Goal: Submit feedback/report problem: Submit feedback/report problem

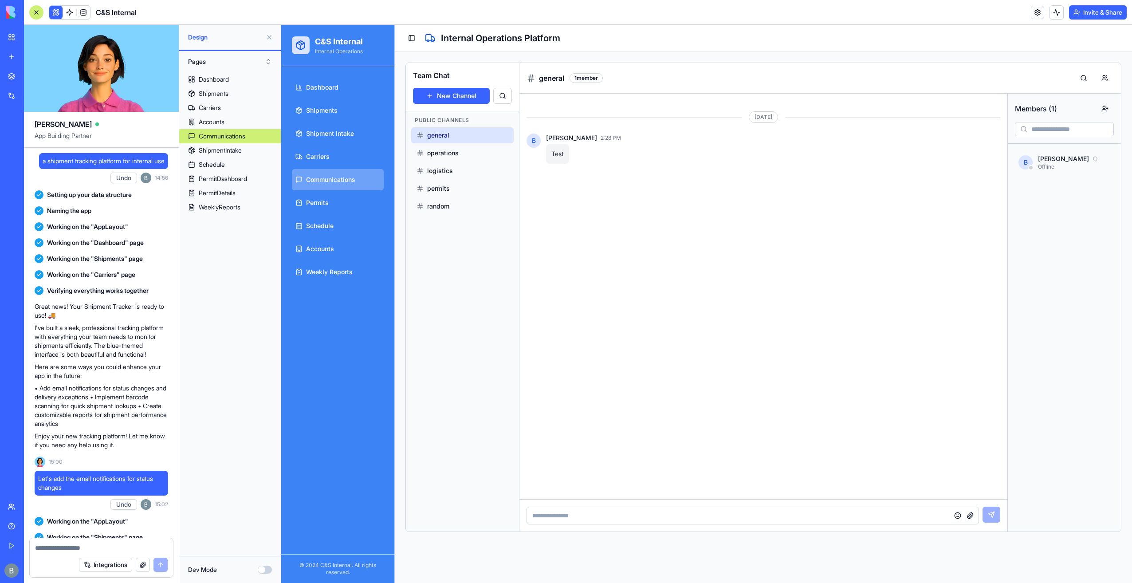
scroll to position [35635, 0]
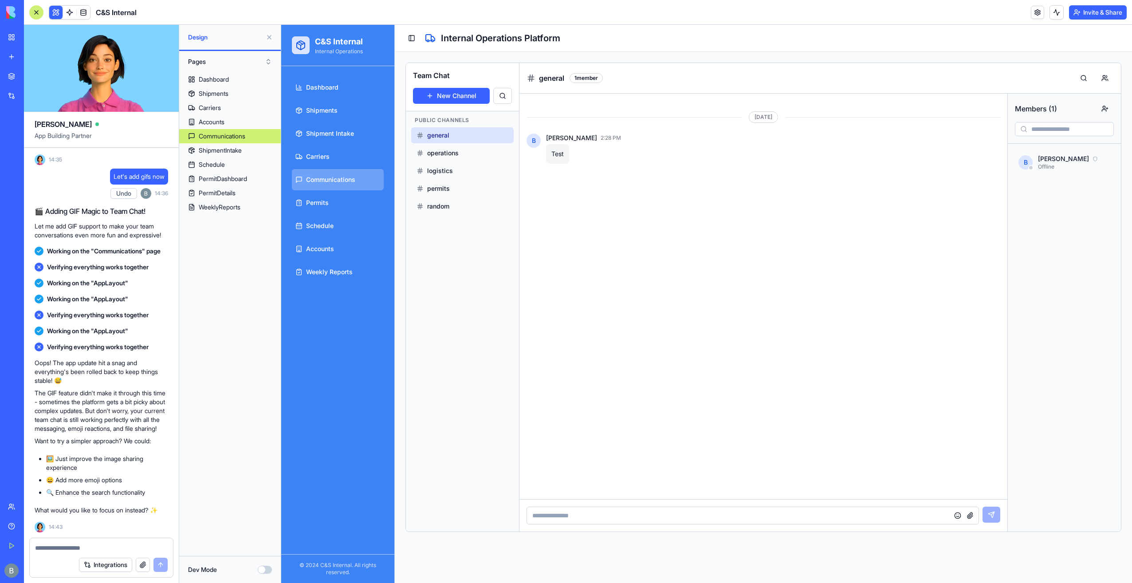
click at [138, 430] on p "The GIF feature didn't make it through this time - sometimes the platform gets …" at bounding box center [101, 410] width 133 height 44
click at [48, 545] on textarea at bounding box center [101, 547] width 133 height 9
type textarea "**********"
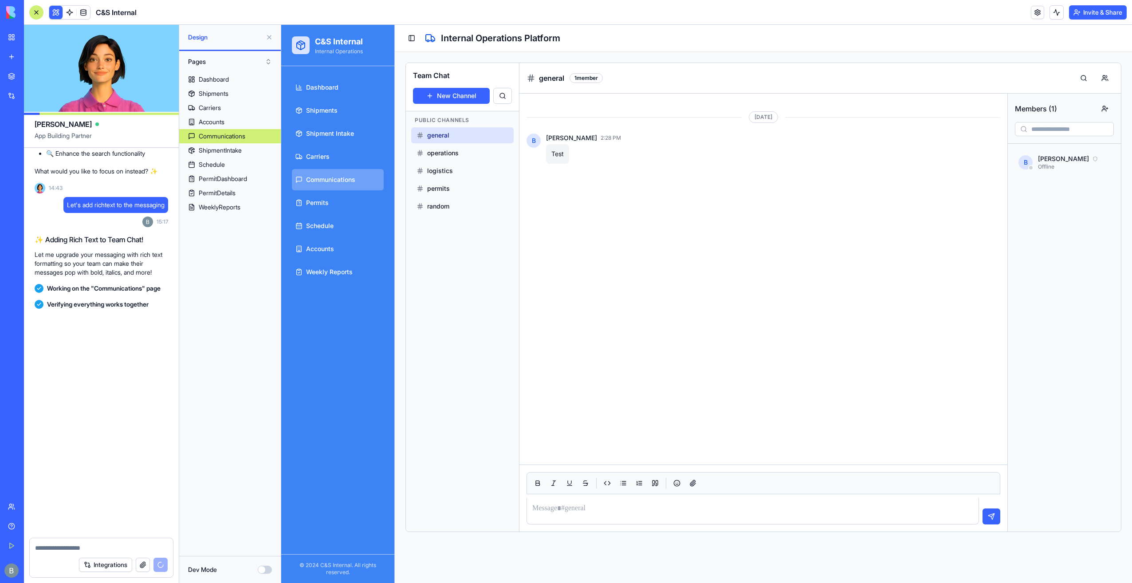
scroll to position [35983, 0]
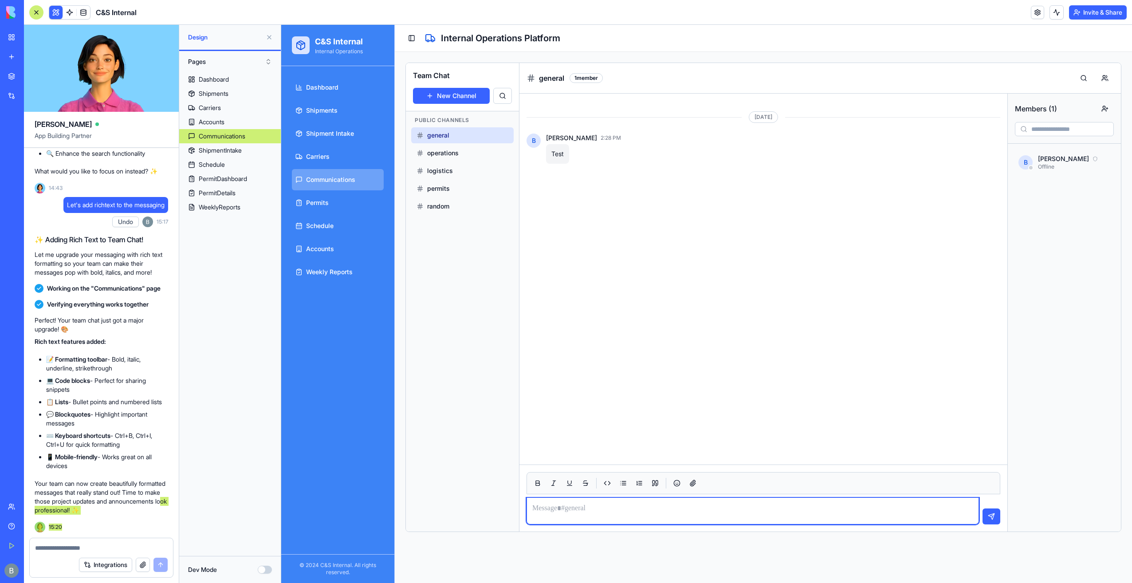
click at [614, 509] on div at bounding box center [752, 511] width 452 height 27
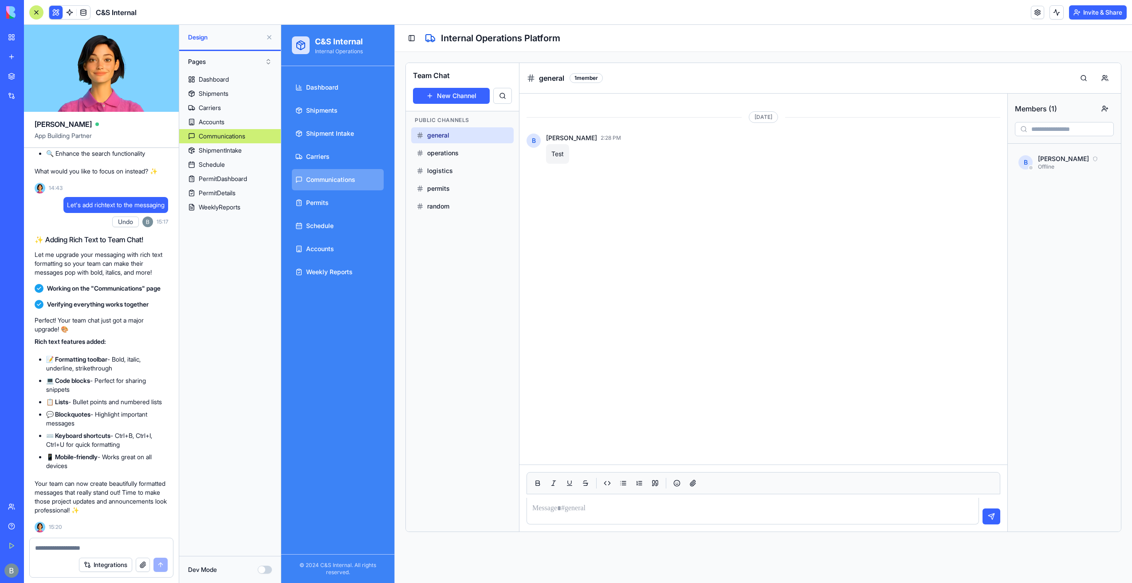
click at [137, 553] on div "Integrations" at bounding box center [101, 564] width 143 height 25
click at [124, 539] on div at bounding box center [101, 545] width 143 height 14
click at [117, 550] on textarea at bounding box center [101, 547] width 133 height 9
type textarea "**********"
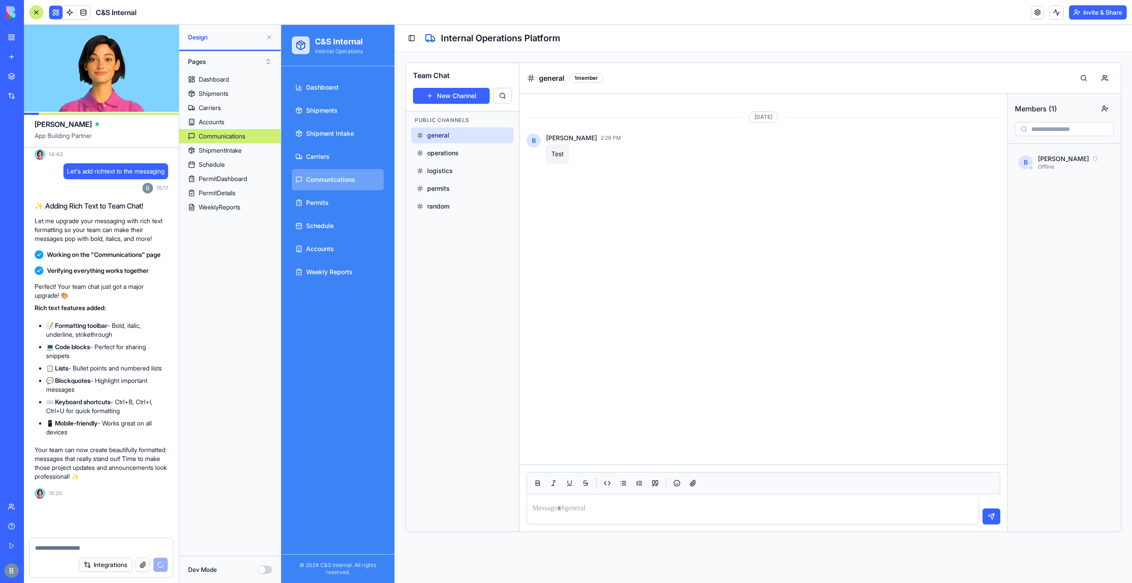
scroll to position [36017, 0]
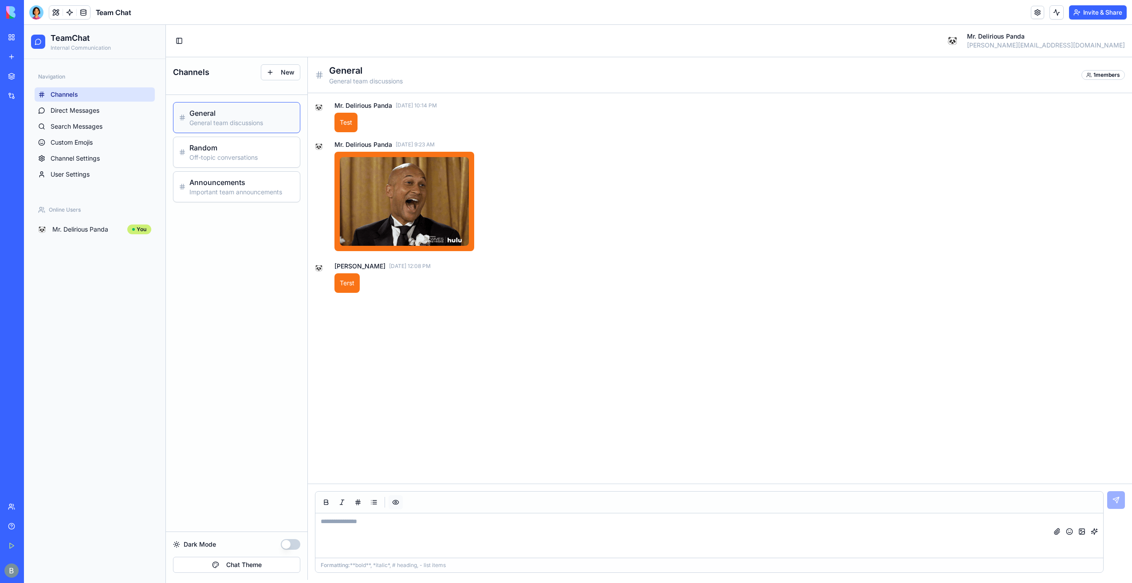
click at [397, 500] on button "button" at bounding box center [395, 502] width 14 height 14
click at [110, 154] on link "Channel Settings" at bounding box center [95, 158] width 120 height 14
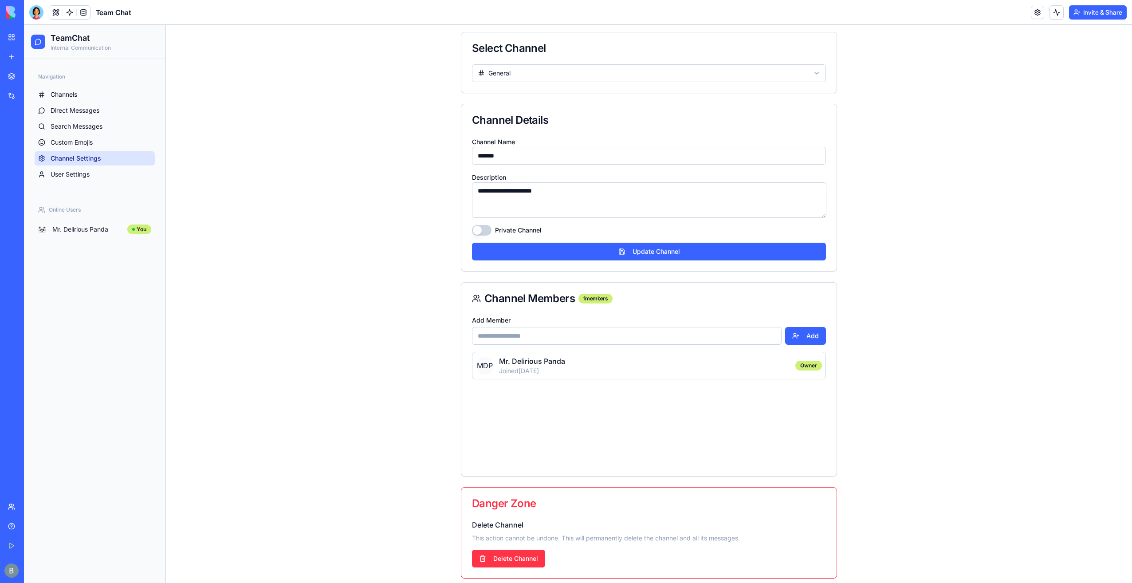
scroll to position [66, 0]
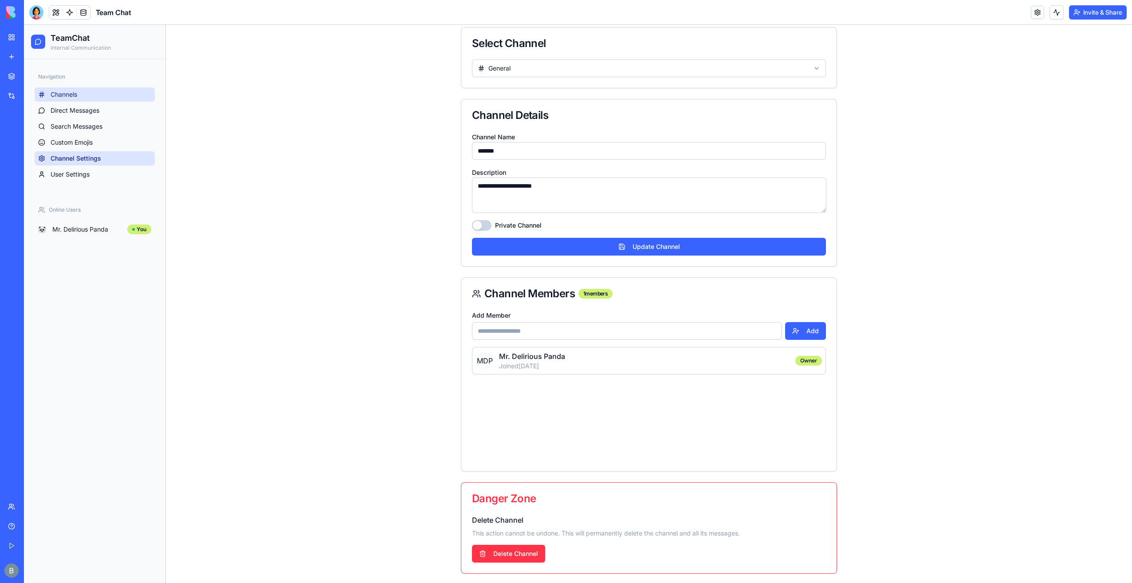
click at [105, 96] on link "Channels" at bounding box center [95, 94] width 120 height 14
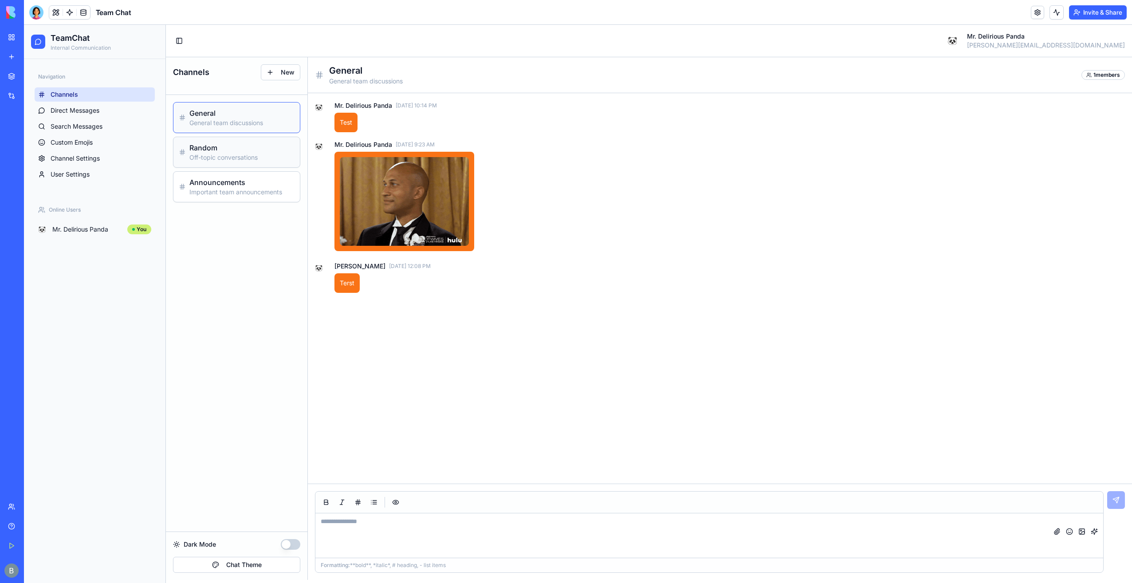
click at [263, 149] on h3 "Random" at bounding box center [241, 147] width 105 height 11
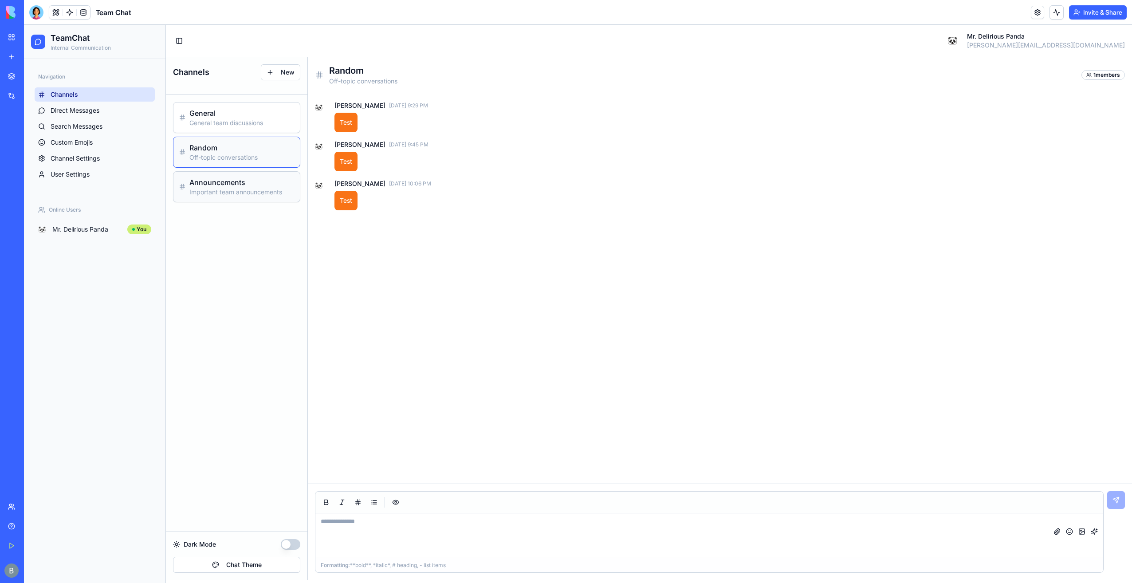
click at [245, 191] on p "Important team announcements" at bounding box center [241, 192] width 105 height 9
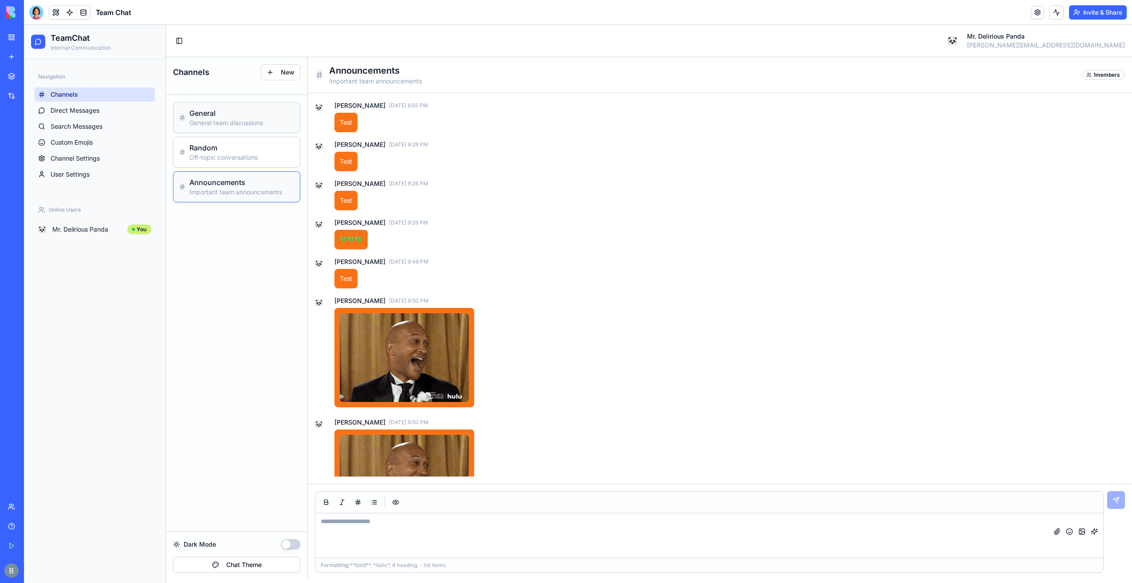
click at [253, 124] on p "General team discussions" at bounding box center [241, 122] width 105 height 9
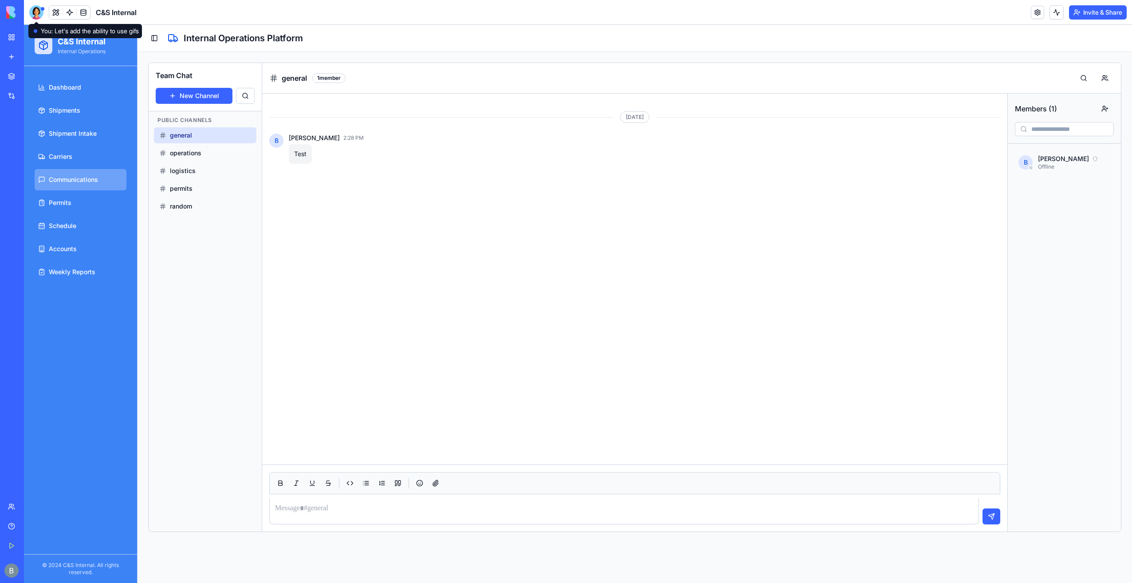
click at [42, 8] on div at bounding box center [43, 9] width 4 height 4
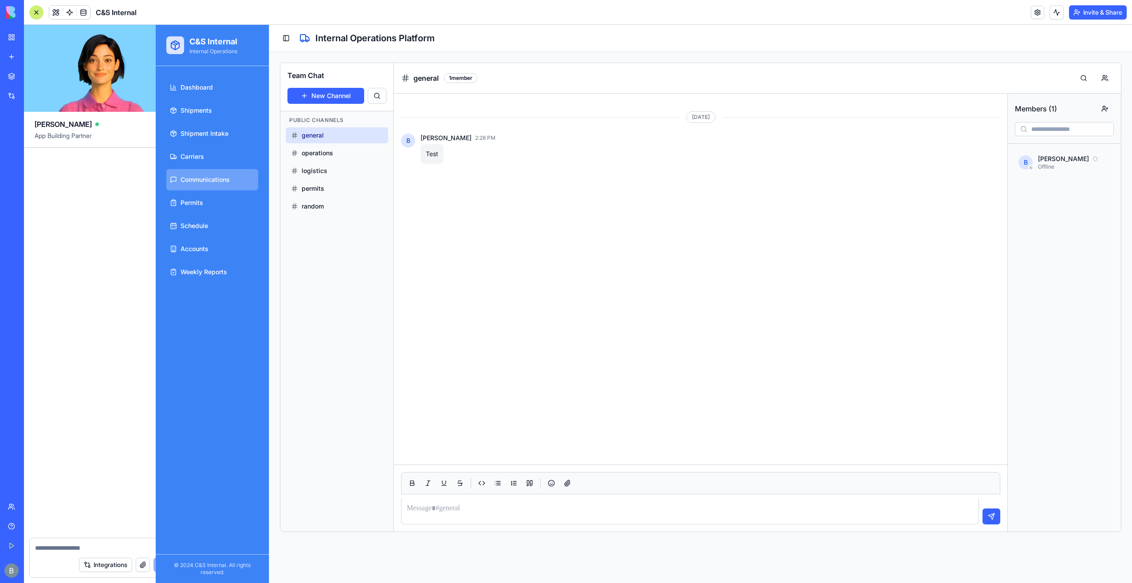
scroll to position [36017, 0]
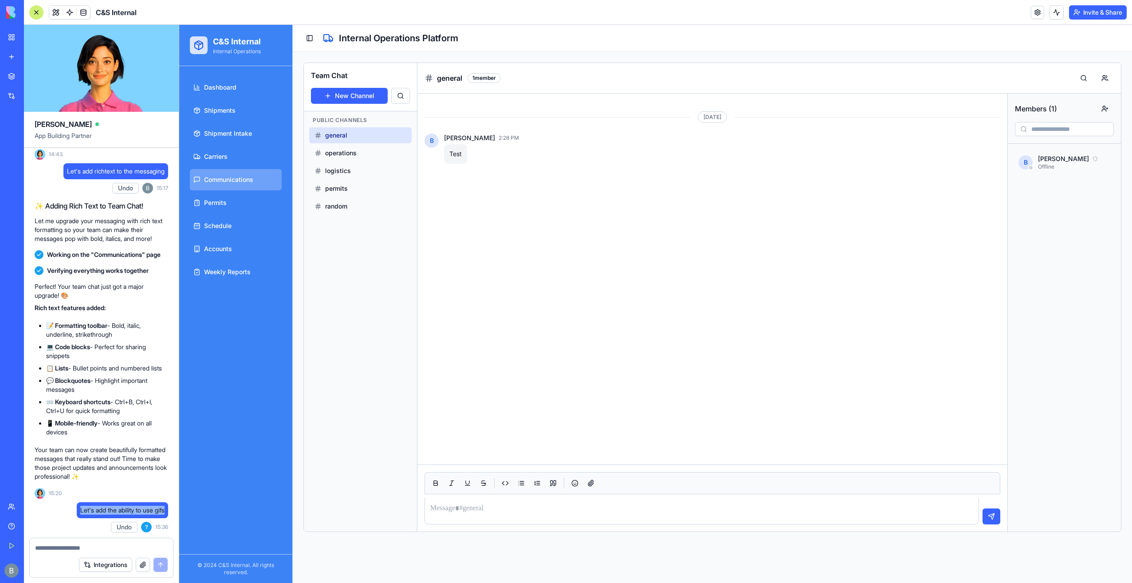
drag, startPoint x: 165, startPoint y: 510, endPoint x: 73, endPoint y: 510, distance: 91.8
click at [77, 510] on div "Let's add the ability to use gifs" at bounding box center [122, 510] width 91 height 16
copy span "Let's add the ability to use gifs"
click at [119, 529] on button "Undo" at bounding box center [124, 526] width 27 height 11
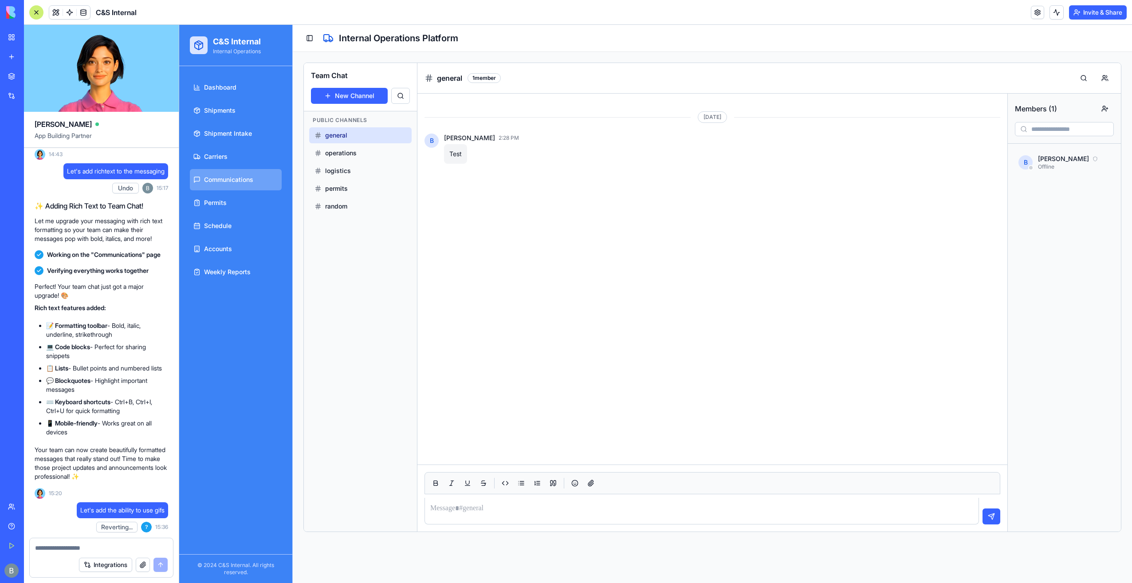
click at [99, 548] on textarea at bounding box center [101, 547] width 133 height 9
paste textarea "**********"
type textarea "**********"
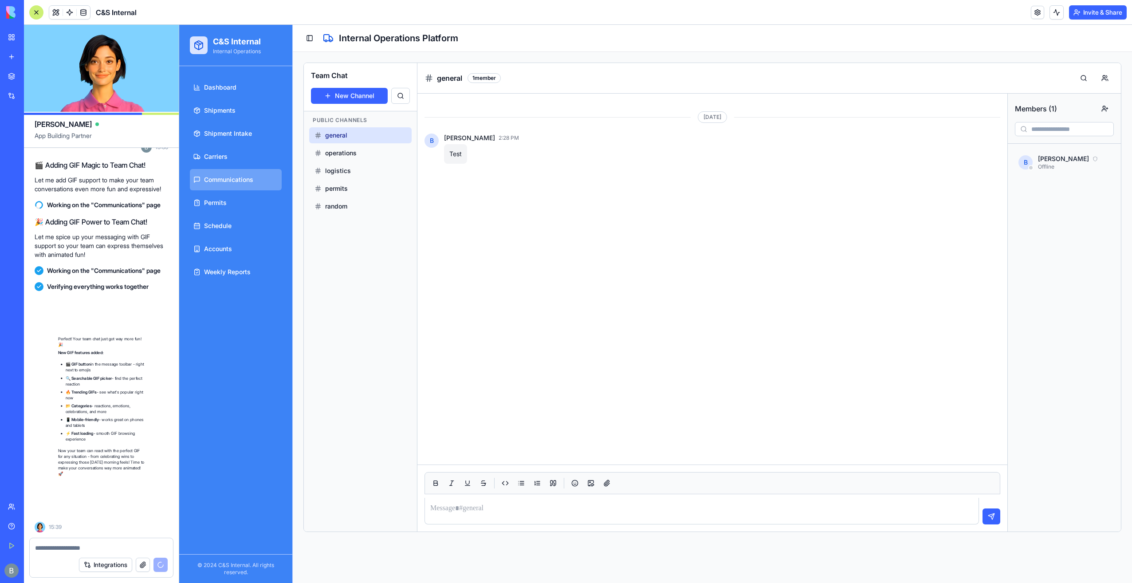
scroll to position [36412, 0]
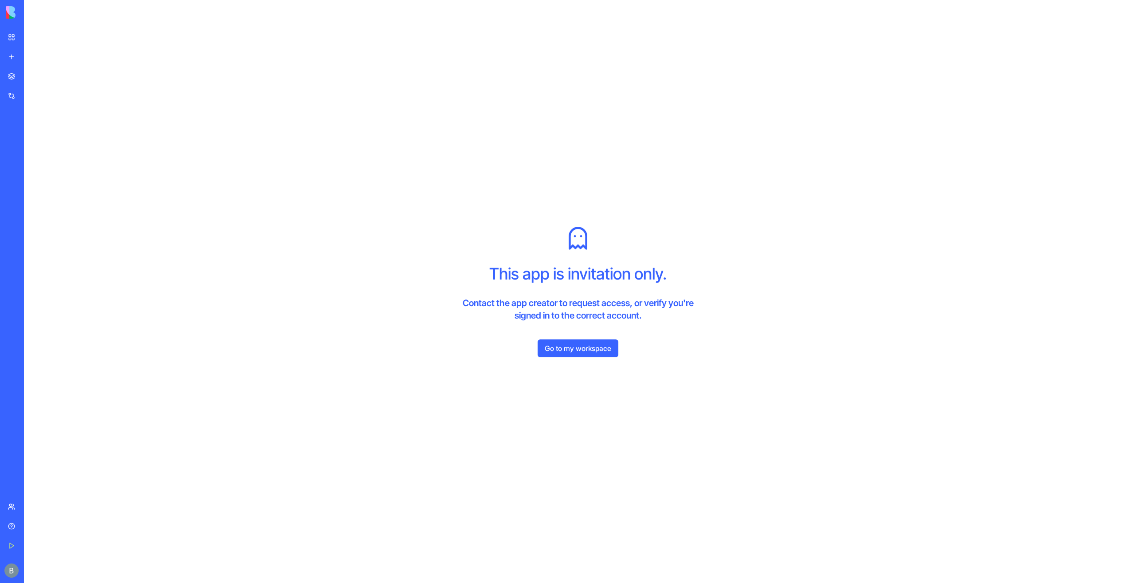
click at [608, 353] on link "Go to my workspace" at bounding box center [577, 348] width 81 height 18
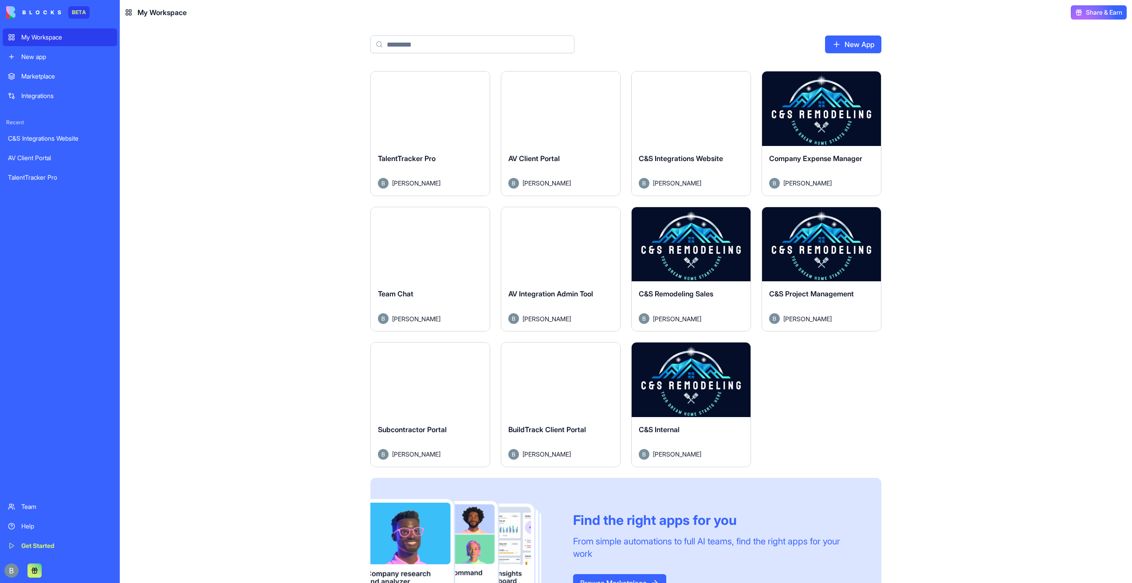
click at [684, 381] on button "Launch" at bounding box center [691, 380] width 67 height 18
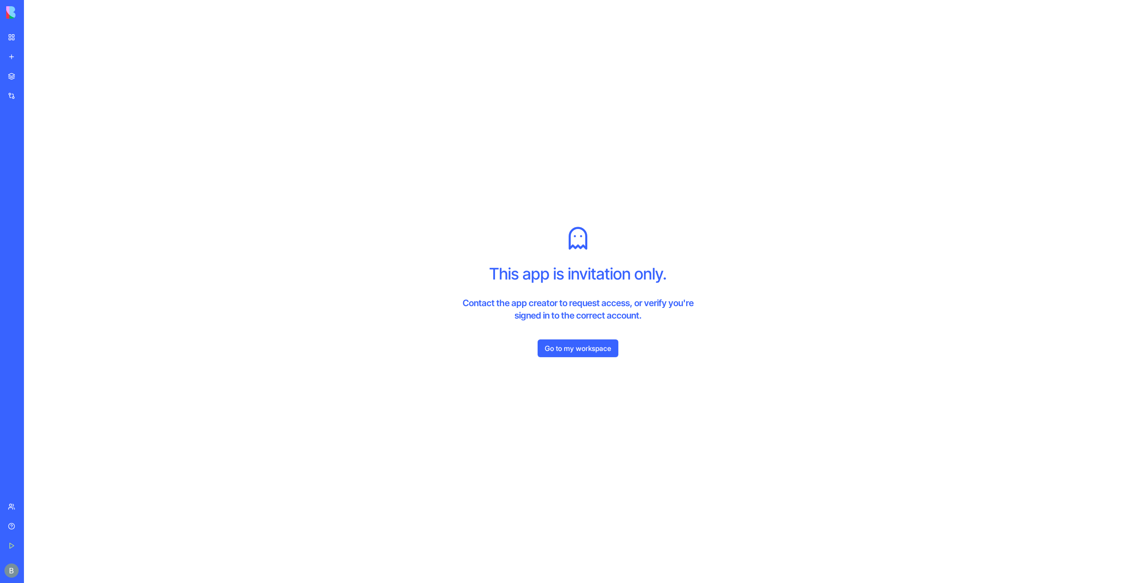
click at [611, 355] on link "Go to my workspace" at bounding box center [577, 348] width 81 height 18
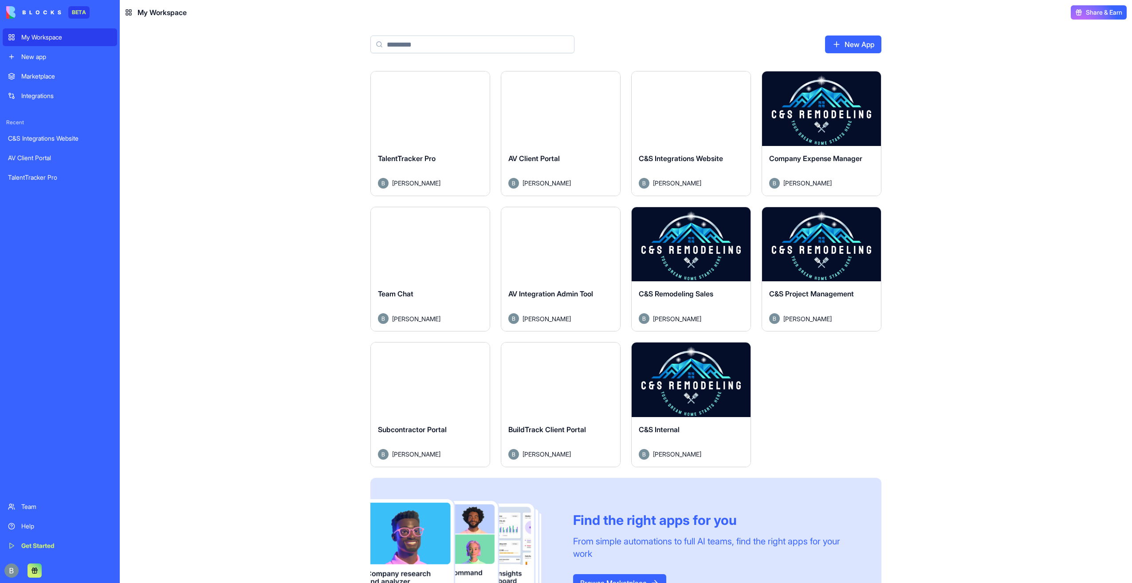
click at [700, 384] on button "Launch" at bounding box center [691, 380] width 67 height 18
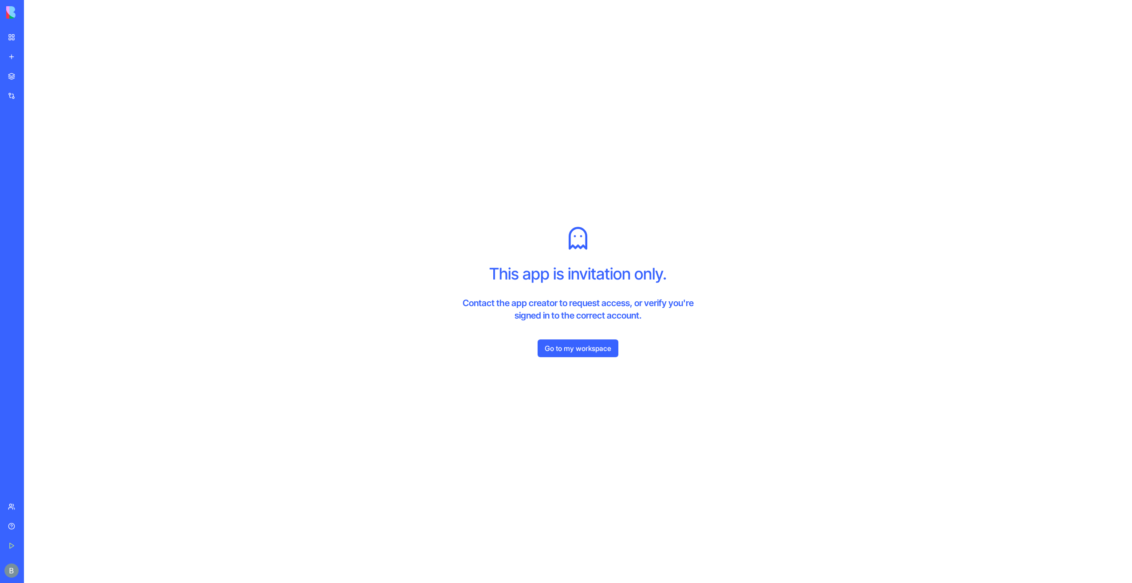
click at [577, 199] on div "This app is invitation only. Contact the app creator to request access, or veri…" at bounding box center [578, 291] width 1108 height 583
